Goal: Information Seeking & Learning: Learn about a topic

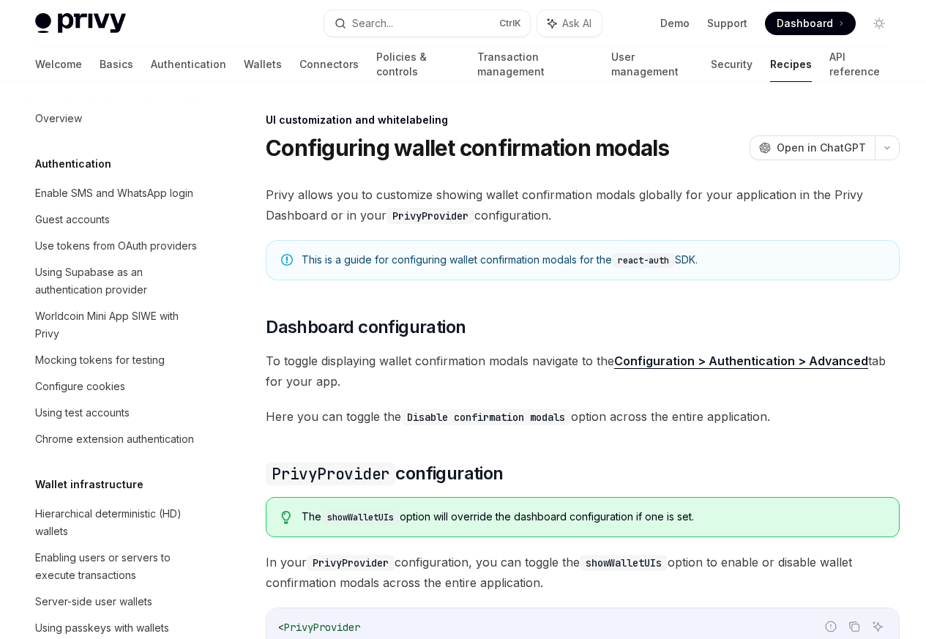
scroll to position [641, 0]
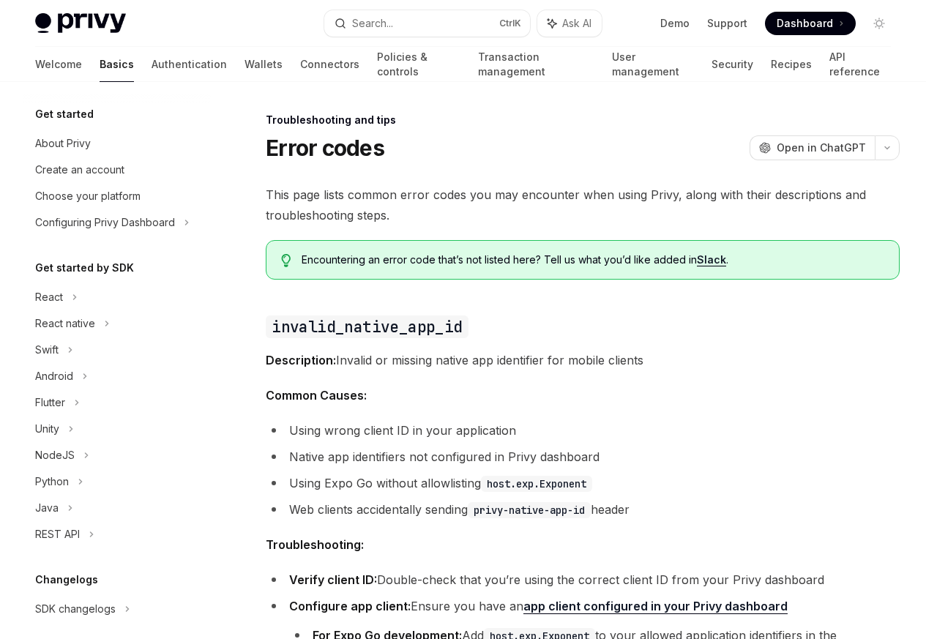
scroll to position [139, 0]
